Goal: Information Seeking & Learning: Learn about a topic

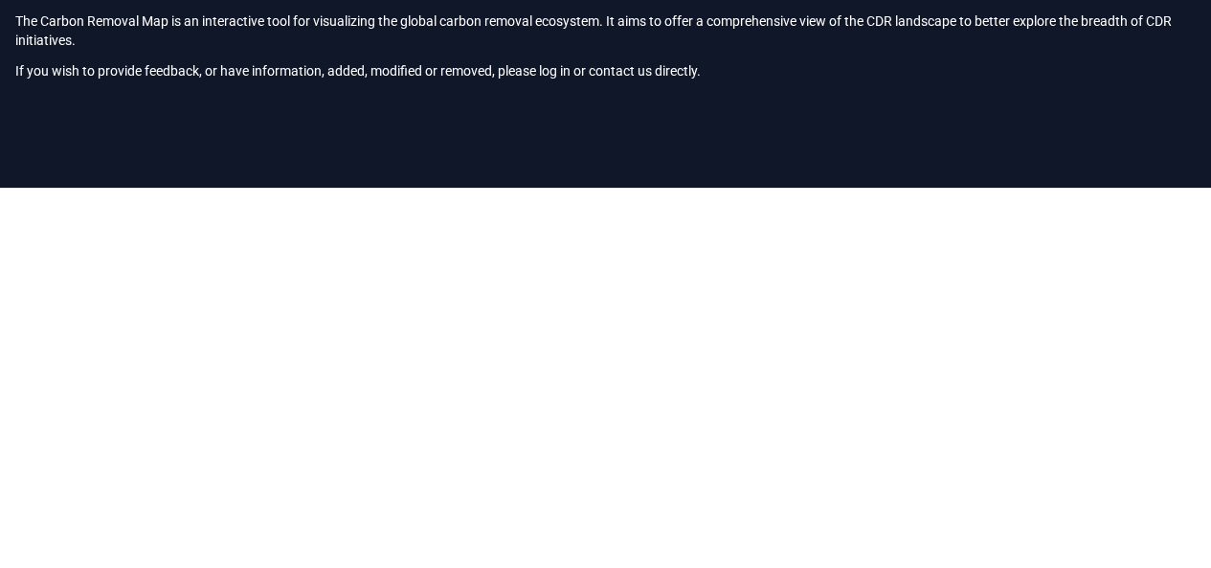
scroll to position [14, 0]
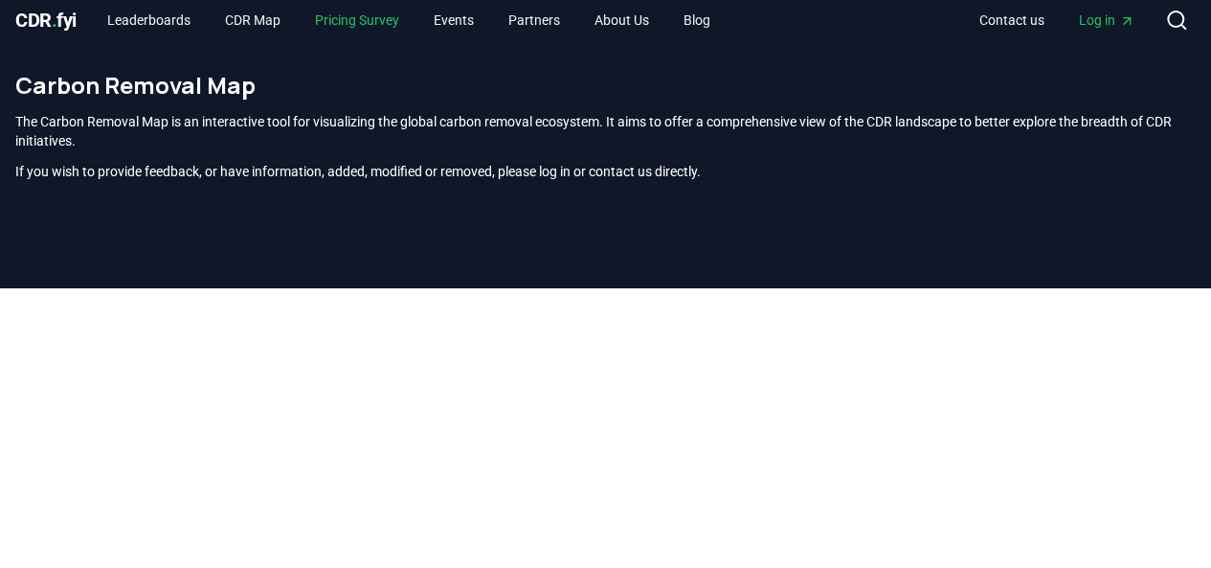
click at [373, 25] on link "Pricing Survey" at bounding box center [357, 20] width 115 height 34
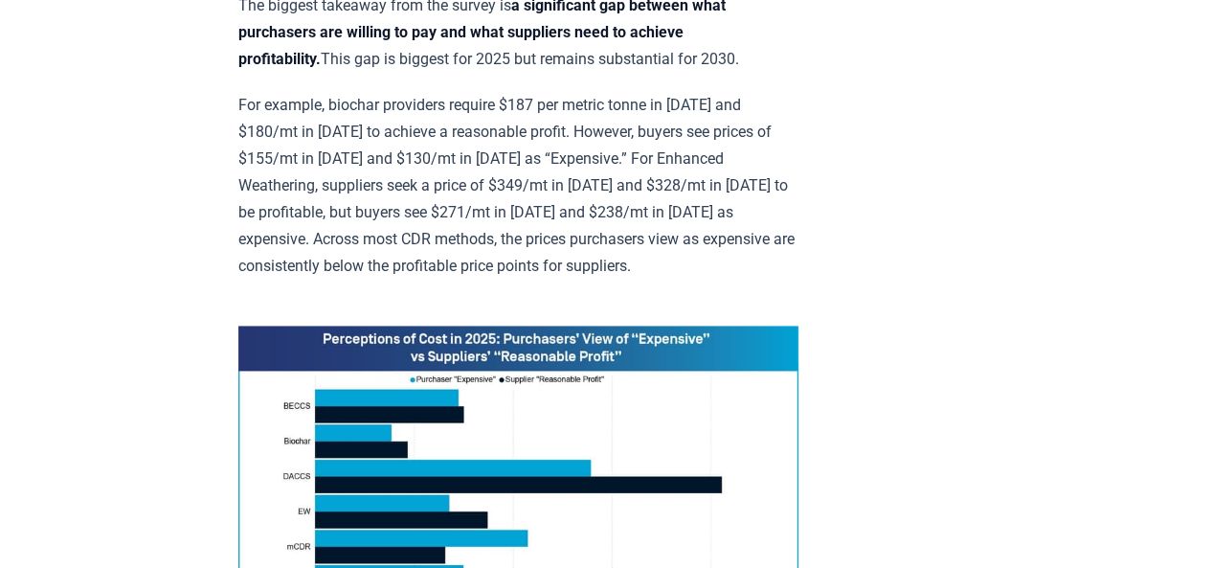
scroll to position [1259, 0]
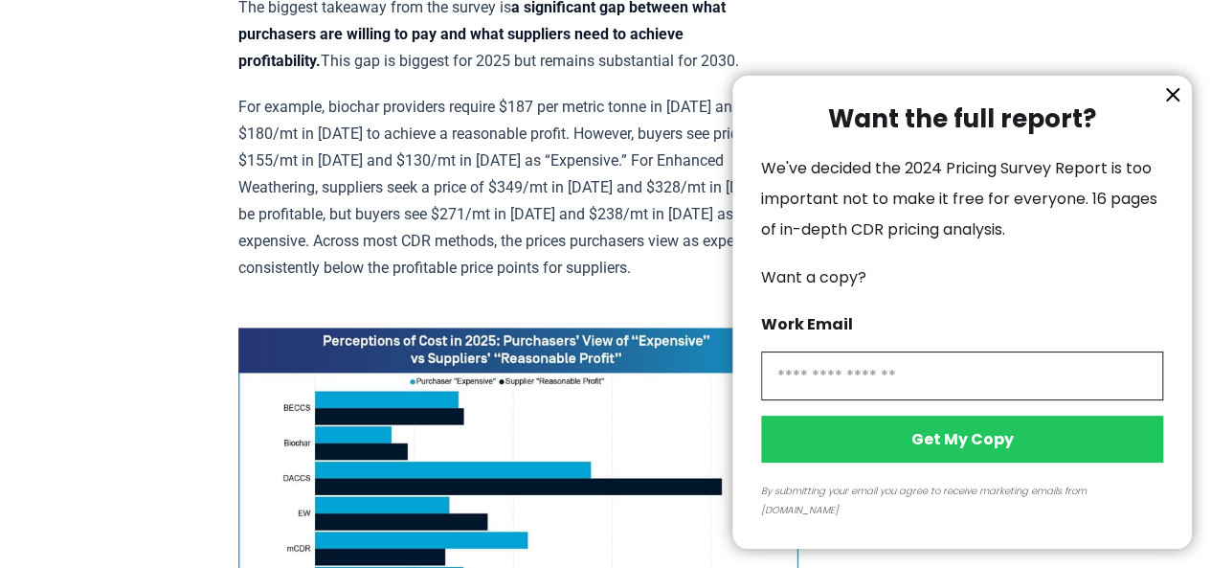
click at [617, 197] on div at bounding box center [605, 284] width 1211 height 568
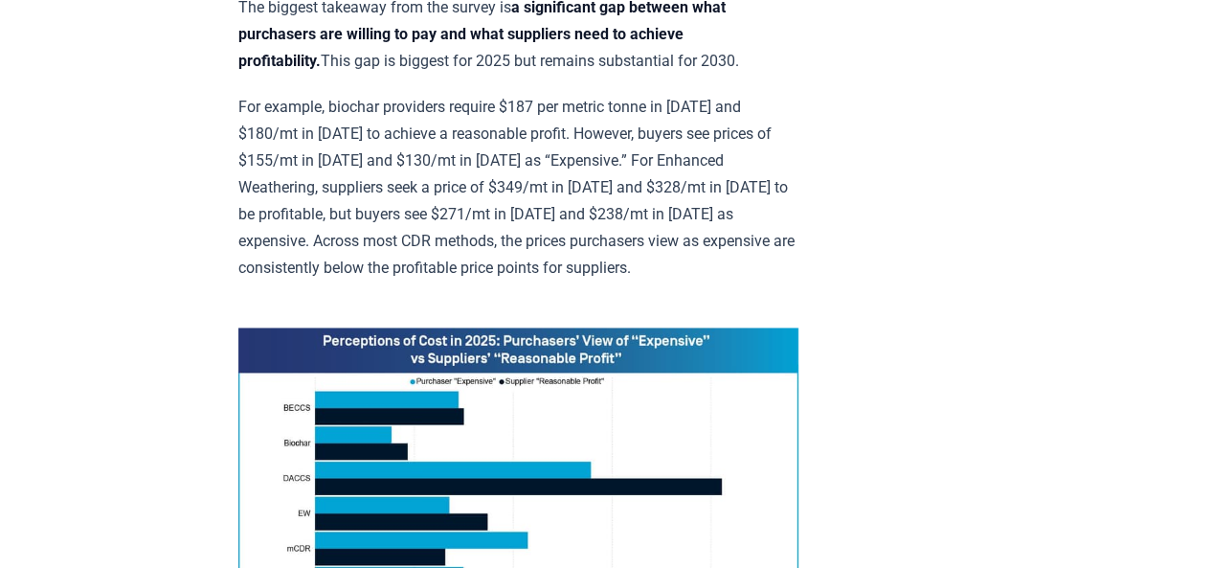
click at [429, 328] on img at bounding box center [518, 503] width 560 height 351
click at [474, 328] on img at bounding box center [518, 503] width 560 height 351
drag, startPoint x: 446, startPoint y: 73, endPoint x: 592, endPoint y: 69, distance: 145.6
click at [592, 94] on p "For example, biochar providers require $187 per metric tonne in [DATE] and $180…" at bounding box center [518, 188] width 560 height 188
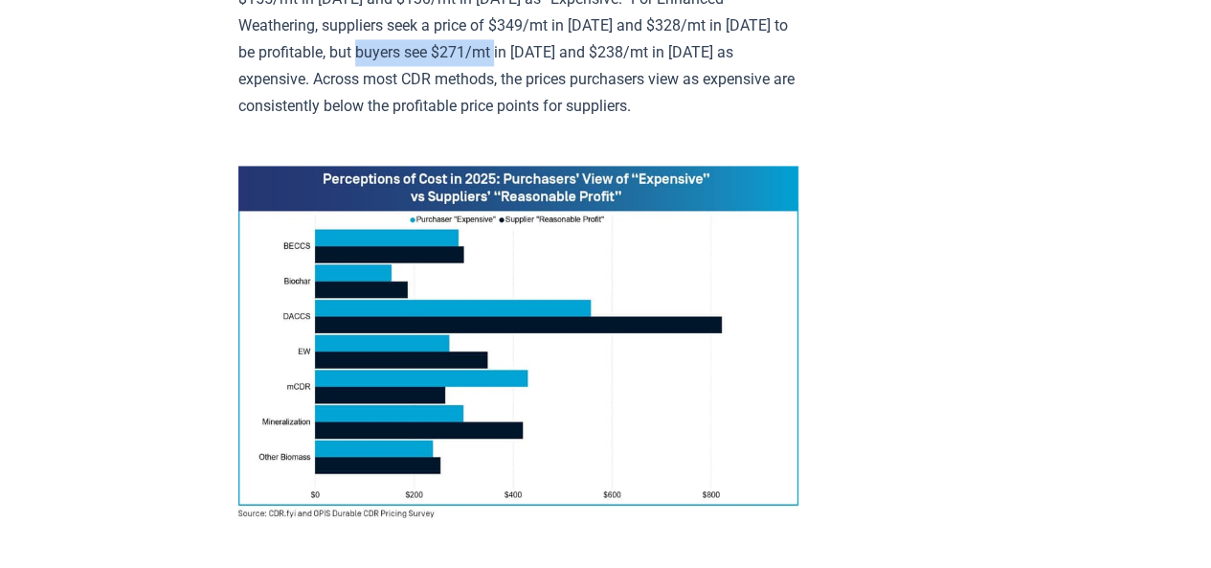
scroll to position [1451, 0]
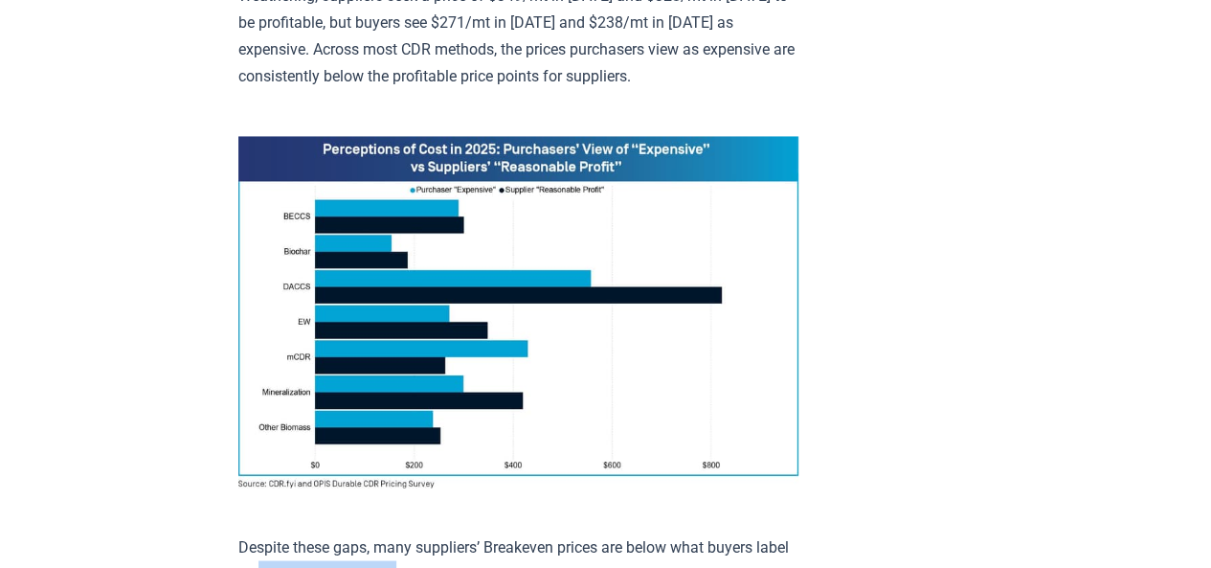
drag, startPoint x: 295, startPoint y: 423, endPoint x: 434, endPoint y: 424, distance: 138.9
click at [434, 533] on p "Despite these gaps, many suppliers’ Breakeven prices are below what buyers labe…" at bounding box center [518, 573] width 560 height 80
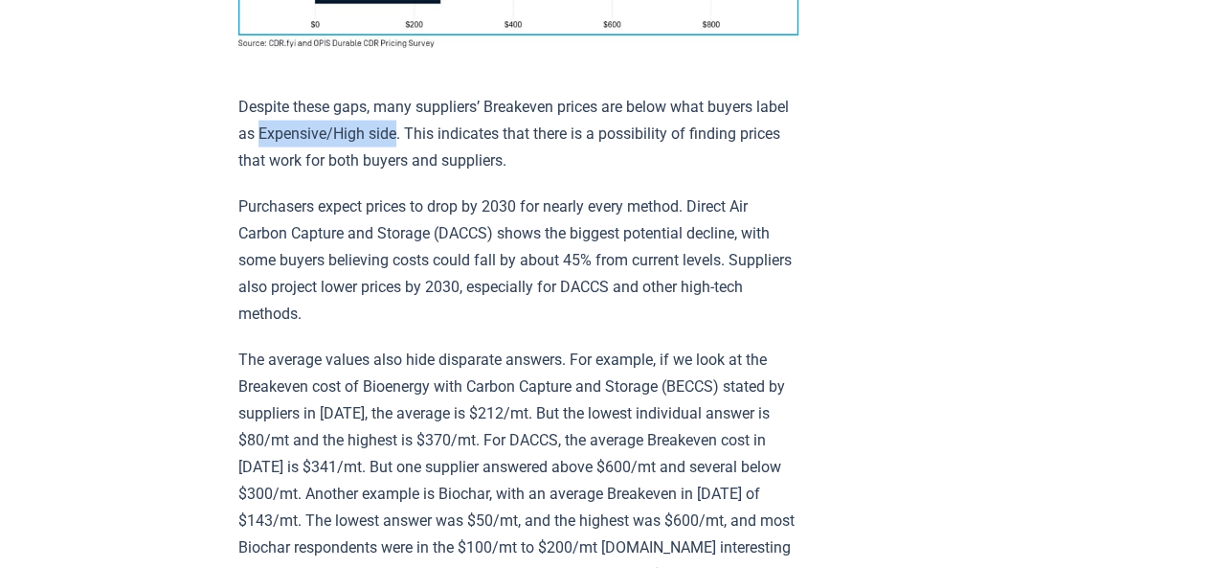
scroll to position [1930, 0]
